Goal: Information Seeking & Learning: Learn about a topic

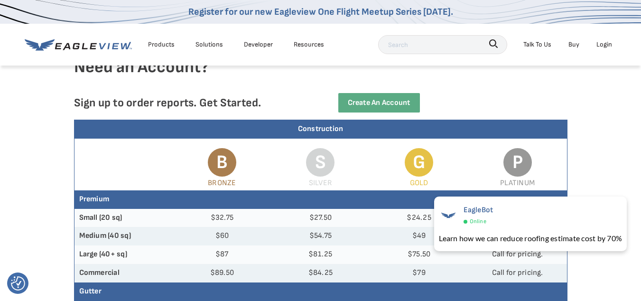
scroll to position [39, 0]
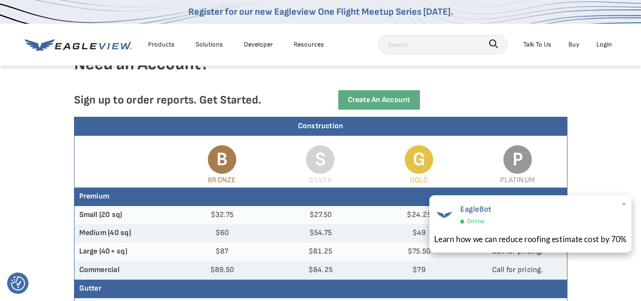
click at [626, 205] on span "×" at bounding box center [624, 205] width 5 height 14
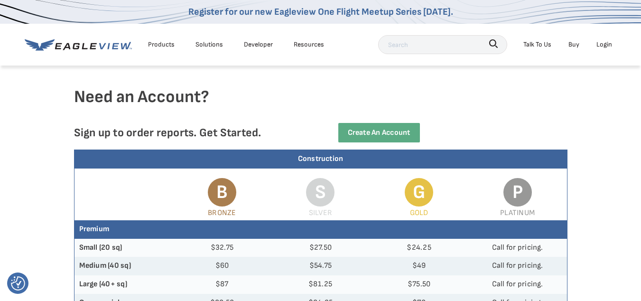
scroll to position [0, 0]
